Goal: Task Accomplishment & Management: Use online tool/utility

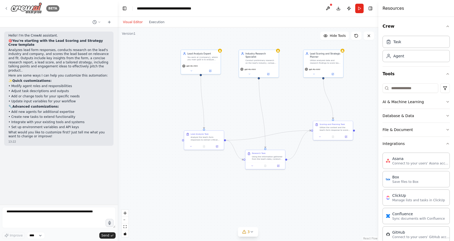
click at [6, 8] on icon at bounding box center [6, 8] width 4 height 4
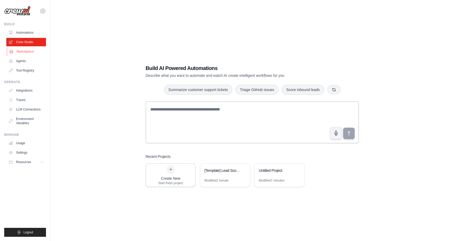
click at [24, 48] on link "Marketplace" at bounding box center [27, 51] width 40 height 8
click at [24, 51] on link "Marketplace" at bounding box center [27, 51] width 40 height 8
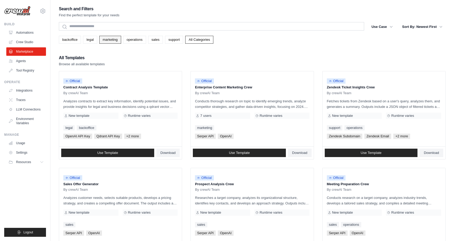
click at [112, 40] on link "marketing" at bounding box center [110, 40] width 22 height 8
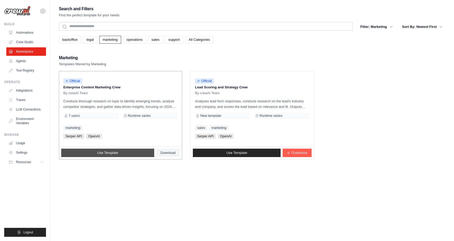
click at [122, 155] on link "Use Template" at bounding box center [107, 153] width 93 height 8
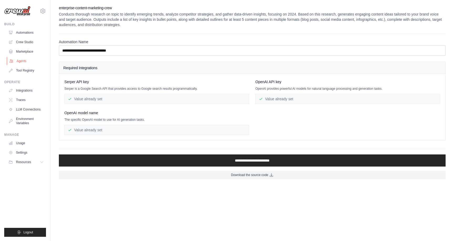
click at [24, 59] on link "Agents" at bounding box center [27, 61] width 40 height 8
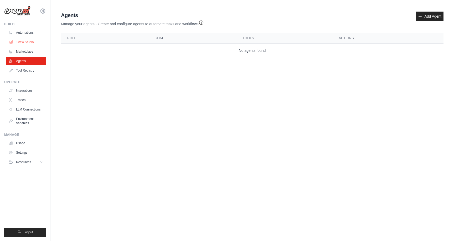
click at [31, 44] on link "Crew Studio" at bounding box center [27, 42] width 40 height 8
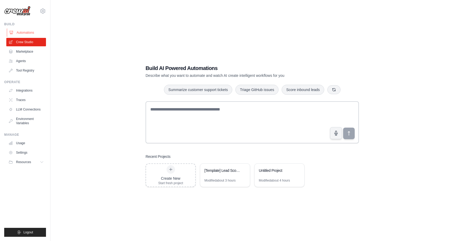
click at [37, 32] on link "Automations" at bounding box center [27, 32] width 40 height 8
